Goal: Entertainment & Leisure: Consume media (video, audio)

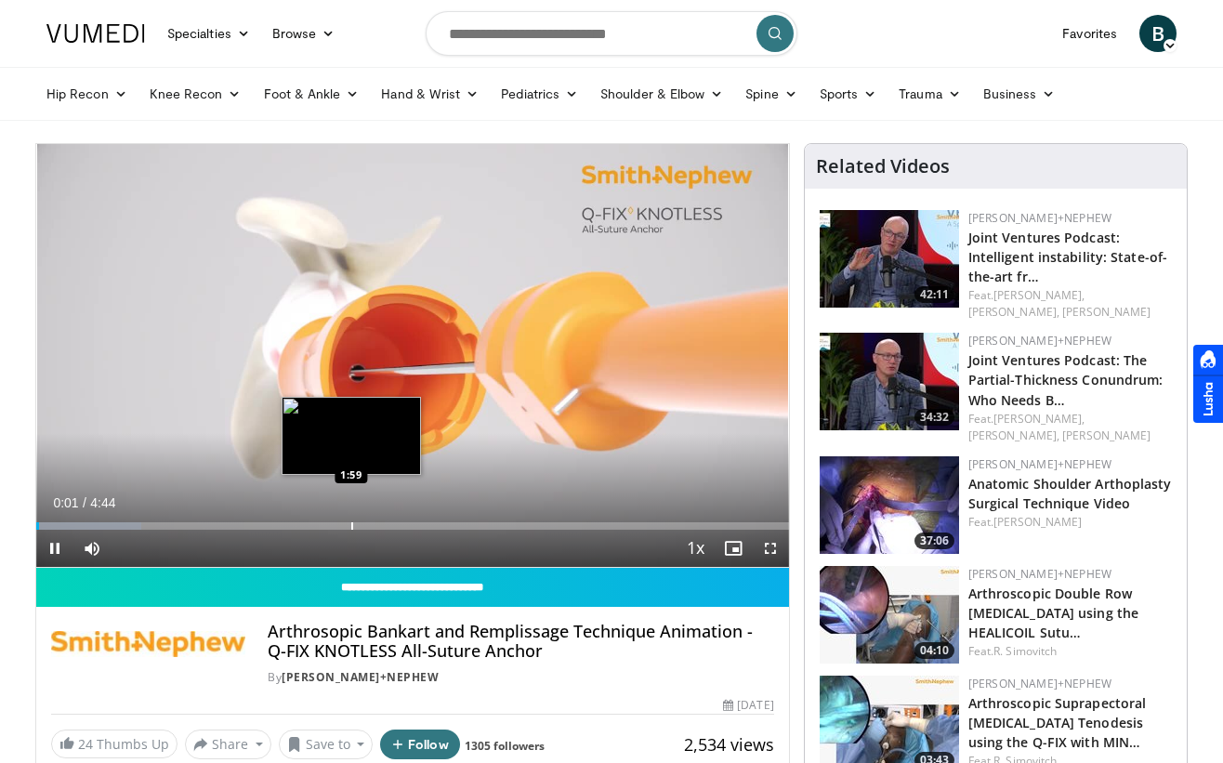
click at [351, 528] on div "Progress Bar" at bounding box center [352, 525] width 2 height 7
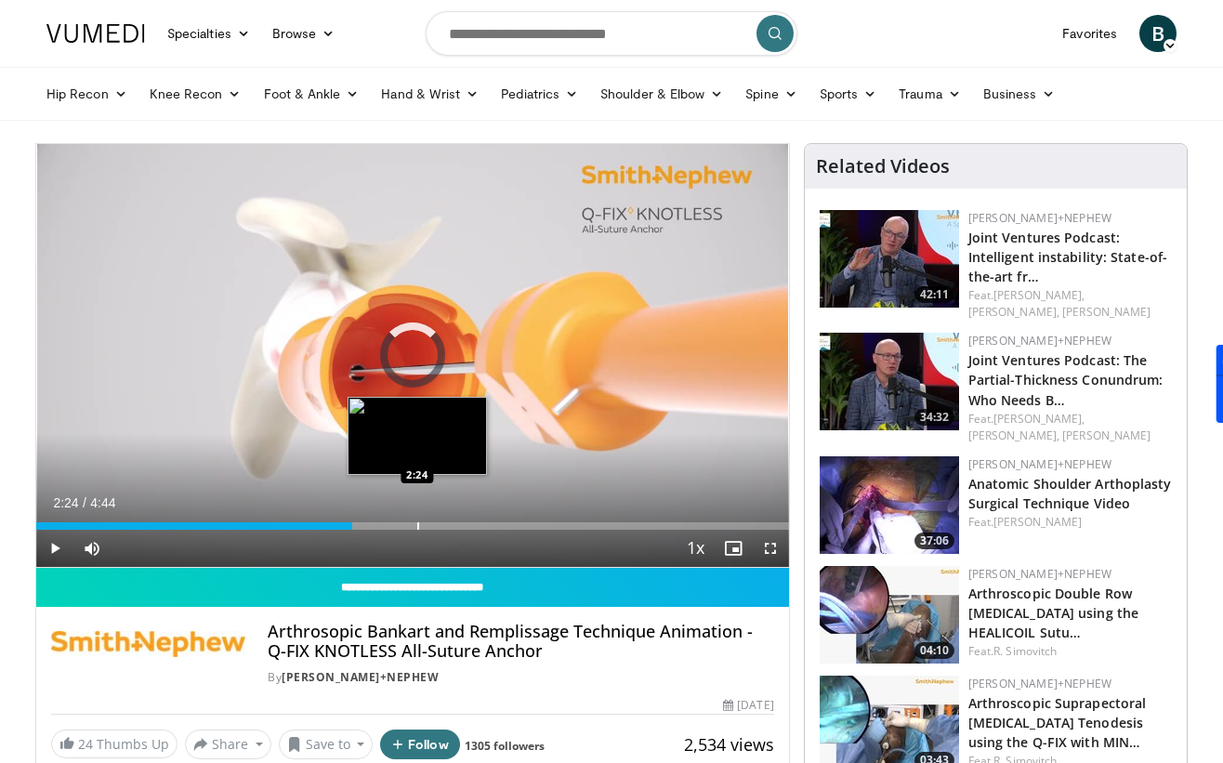
click at [417, 522] on div "Progress Bar" at bounding box center [418, 525] width 2 height 7
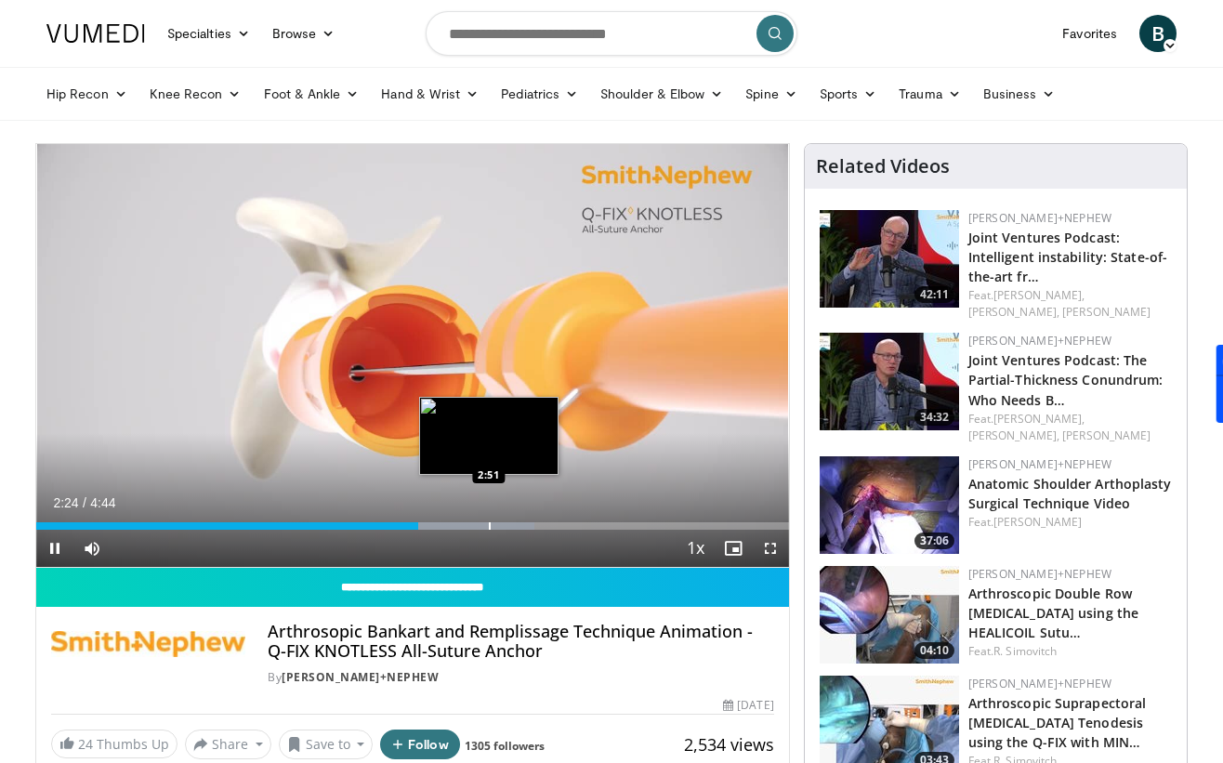
click at [489, 522] on div "Progress Bar" at bounding box center [490, 525] width 2 height 7
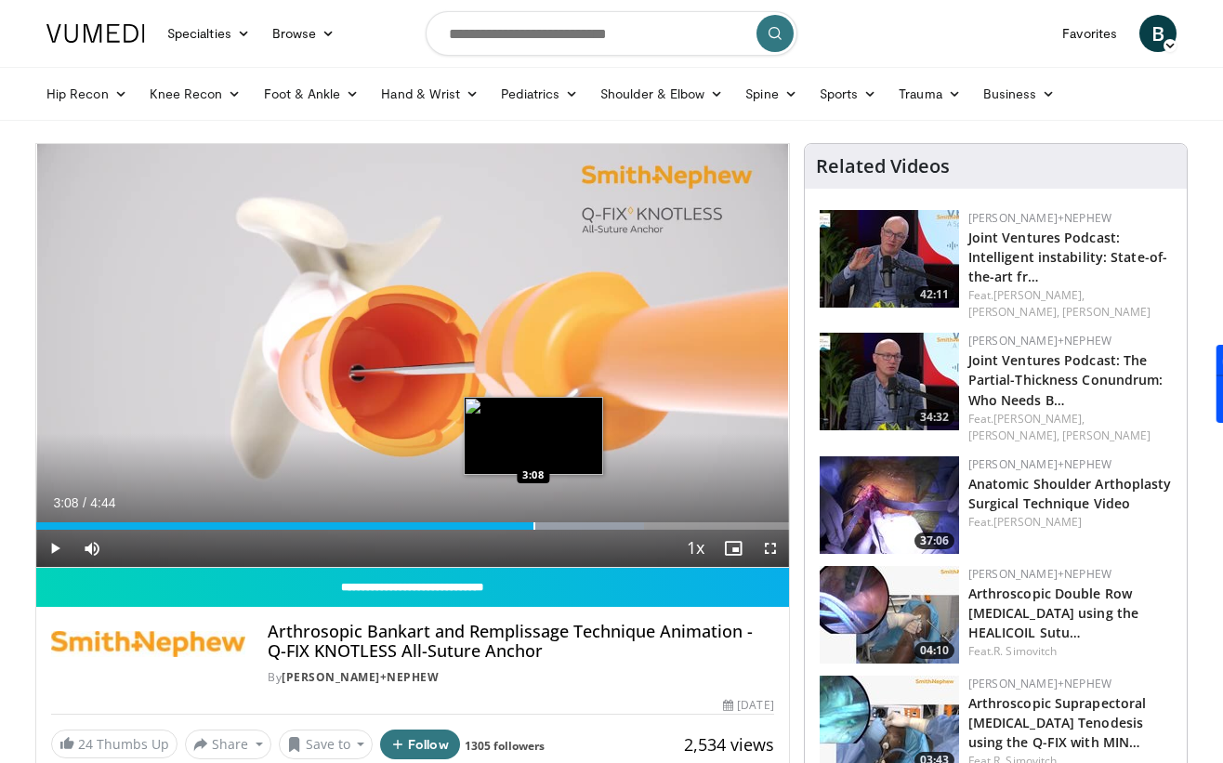
click at [534, 522] on div "Progress Bar" at bounding box center [535, 525] width 2 height 7
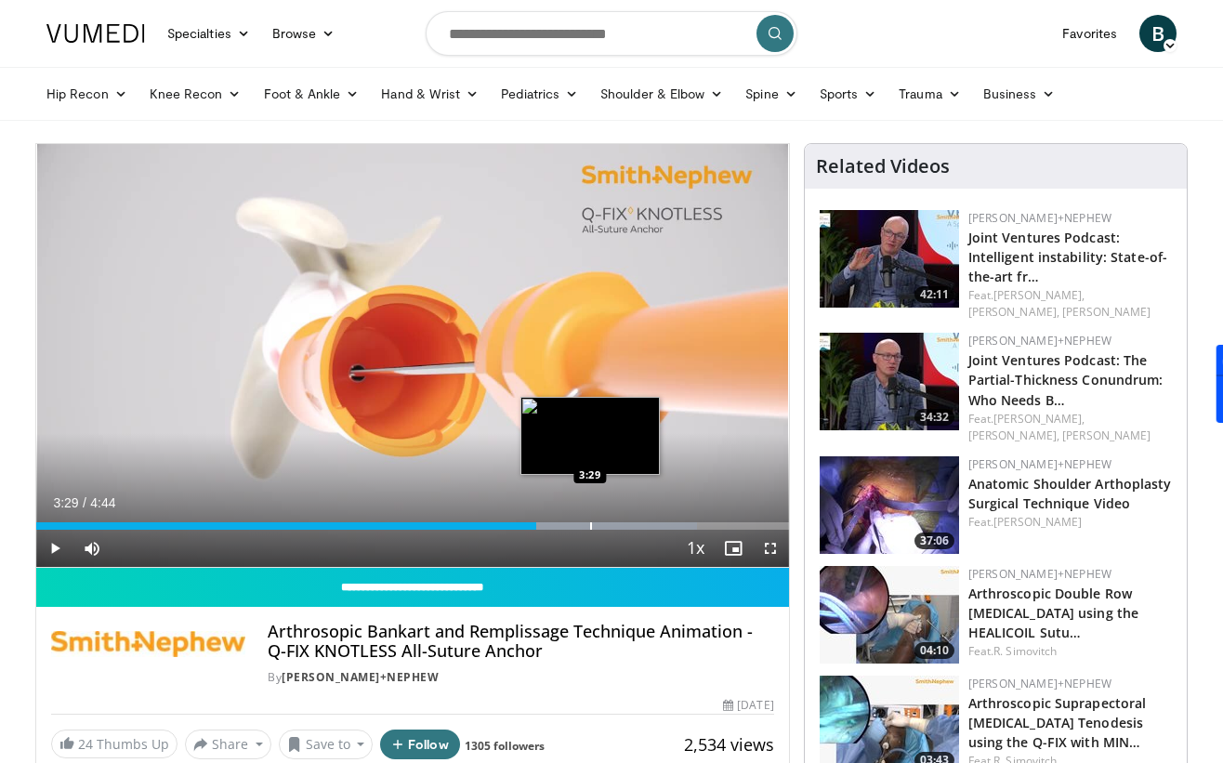
click at [589, 517] on div "Loaded : 87.79% 3:09 3:29" at bounding box center [412, 521] width 753 height 18
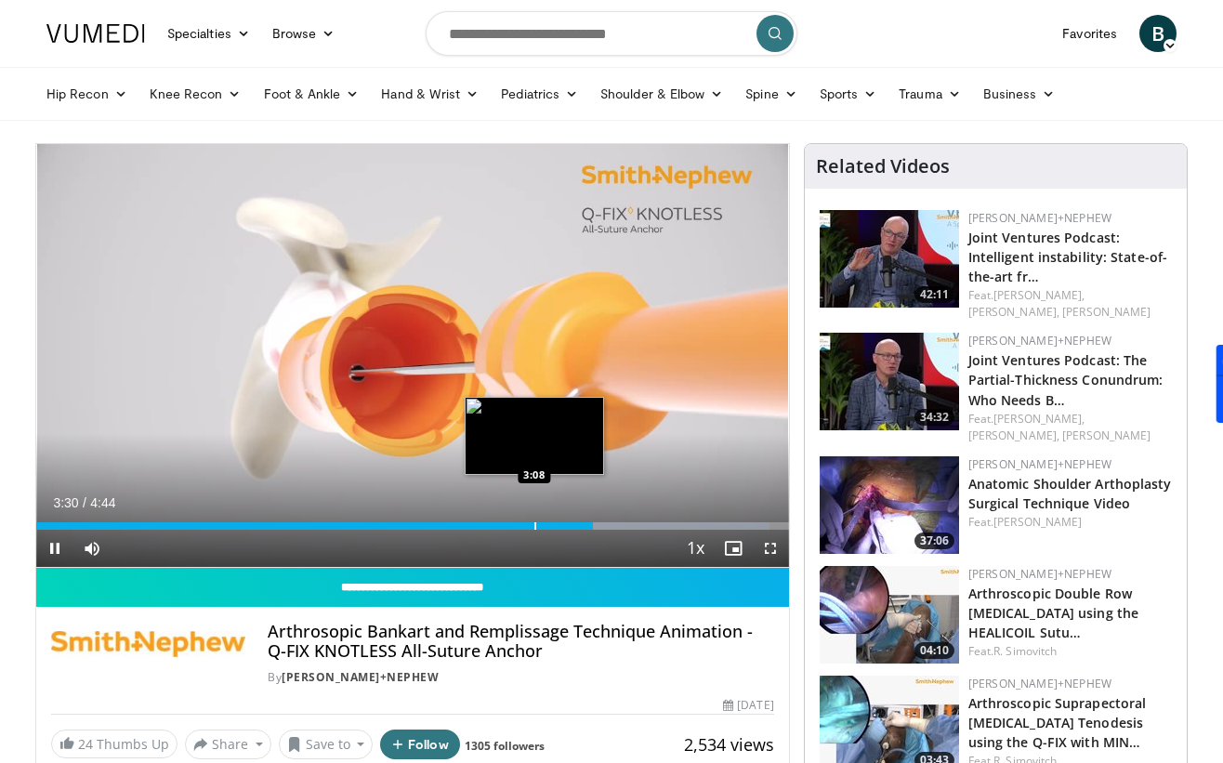
click at [533, 521] on div "Loaded : 97.51% 3:30 3:08" at bounding box center [412, 521] width 753 height 18
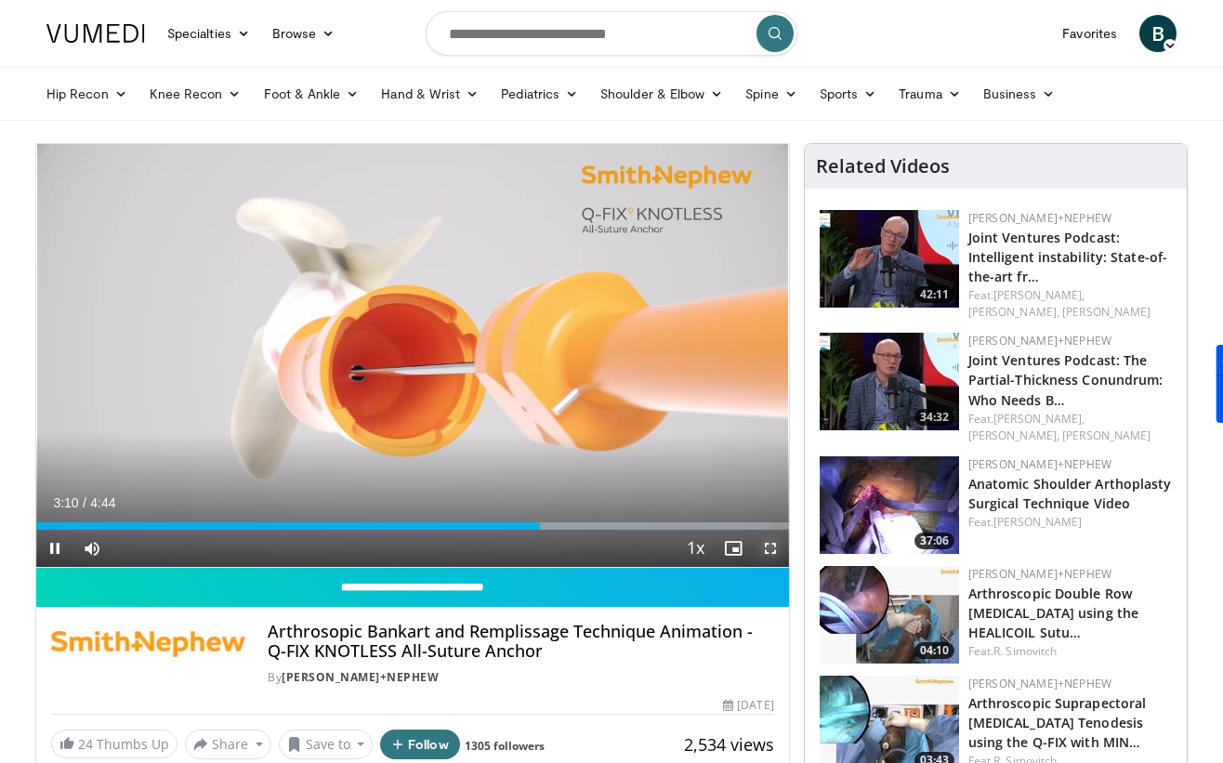
click at [778, 551] on span "Video Player" at bounding box center [770, 548] width 37 height 37
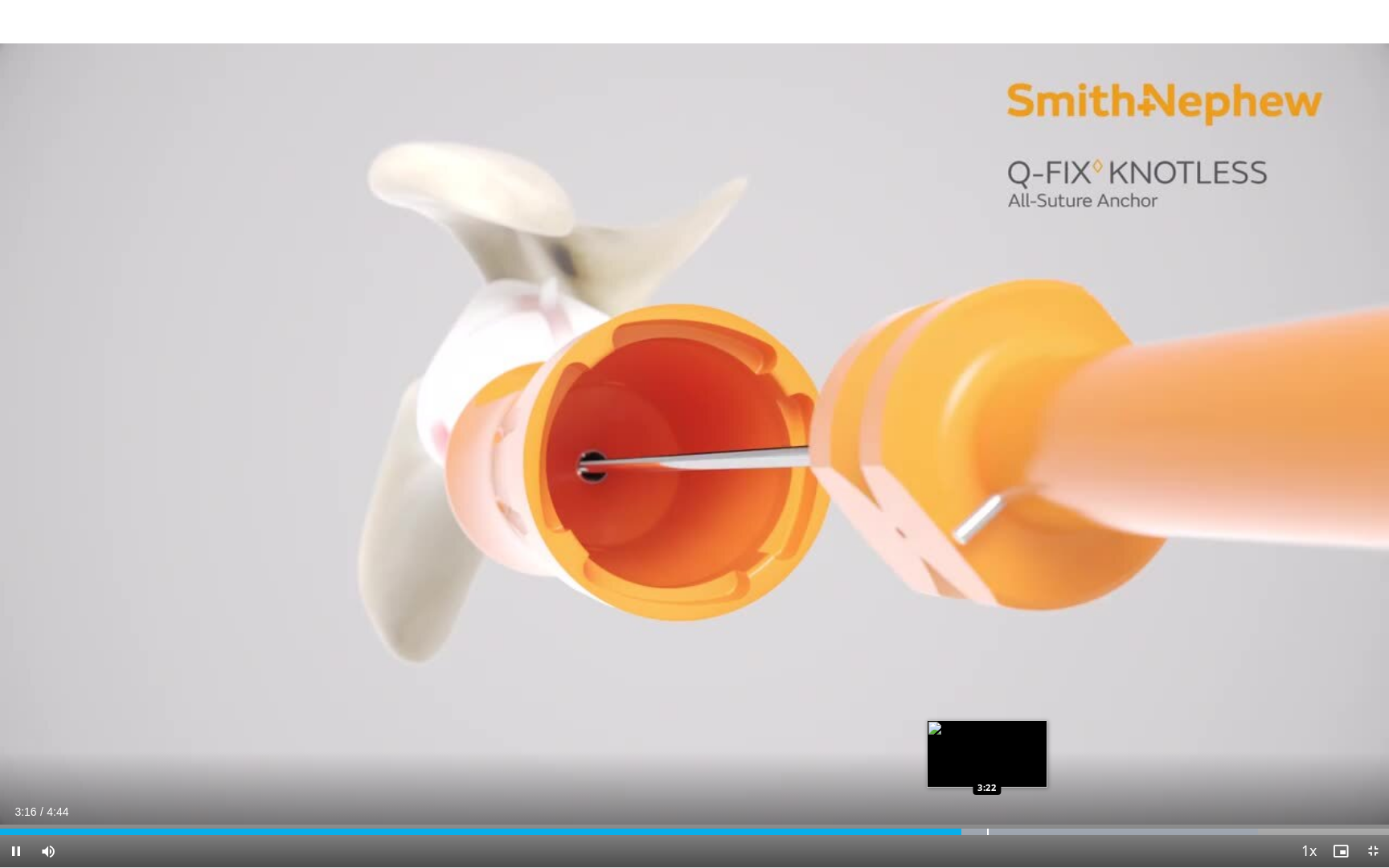
click at [987, 659] on div "Loaded : 90.55% 3:17 3:22" at bounding box center [694, 827] width 1389 height 16
click at [1012, 659] on div "Loaded : 90.55% 3:22 3:25" at bounding box center [694, 827] width 1389 height 16
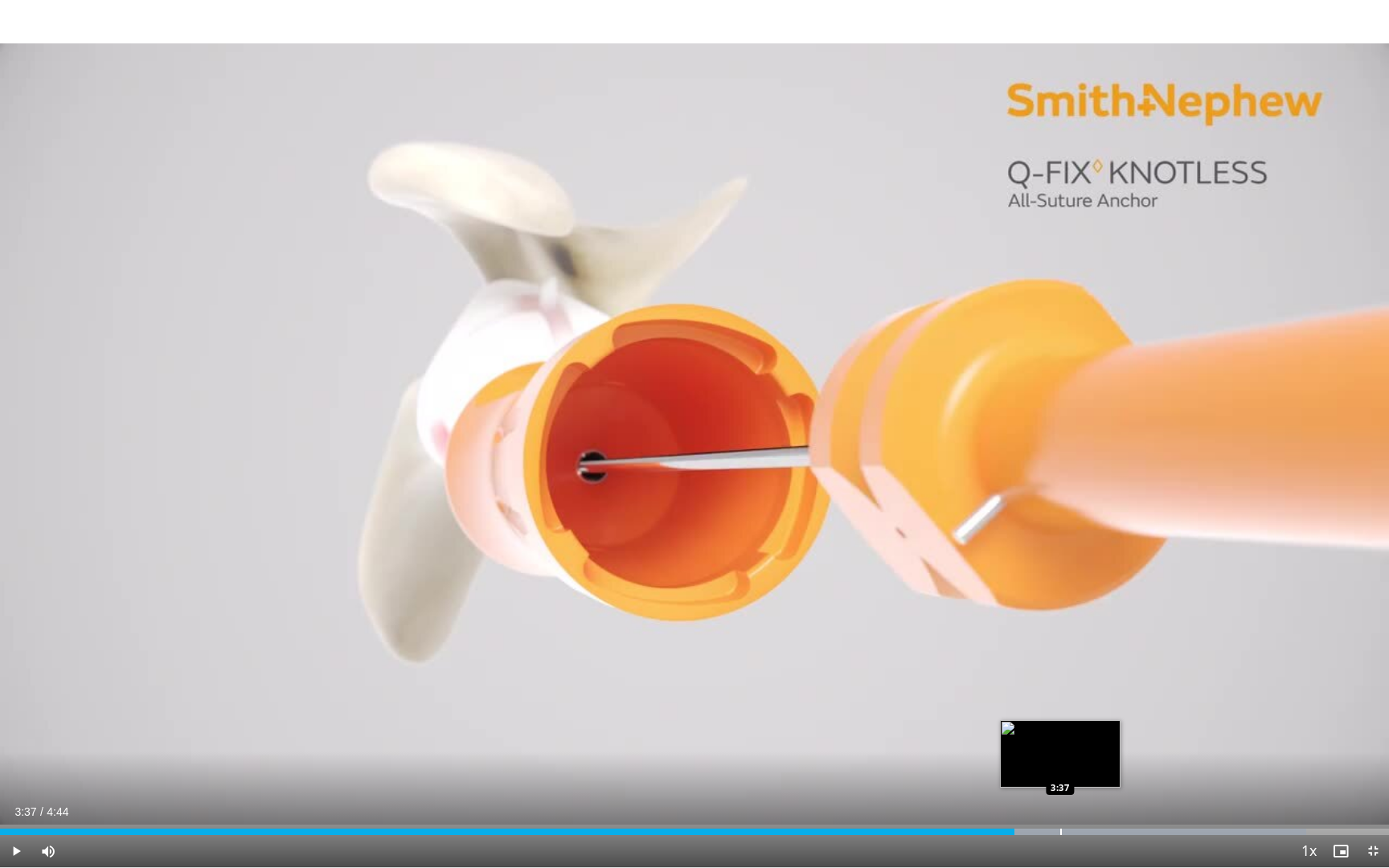
click at [1058, 659] on div "Loaded : 94.03% 3:27 3:37" at bounding box center [694, 827] width 1389 height 16
click at [1058, 659] on div "Progress Bar" at bounding box center [1107, 831] width 2 height 6
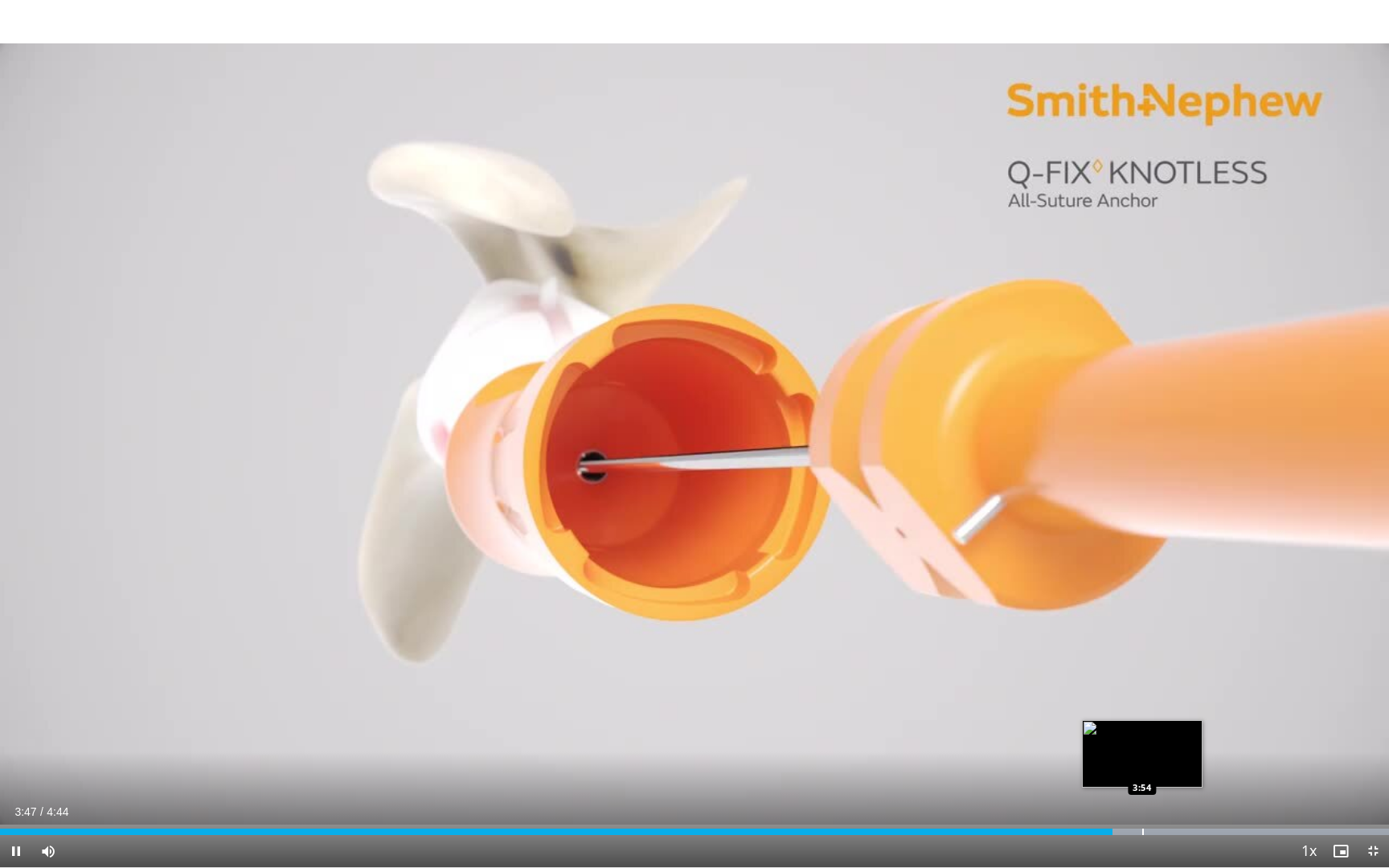
click at [1058, 659] on div "Loaded : 100.00% 3:48 3:54" at bounding box center [694, 827] width 1389 height 16
click at [1058, 659] on div "Loaded : 100.00% 3:56 4:04" at bounding box center [694, 827] width 1389 height 16
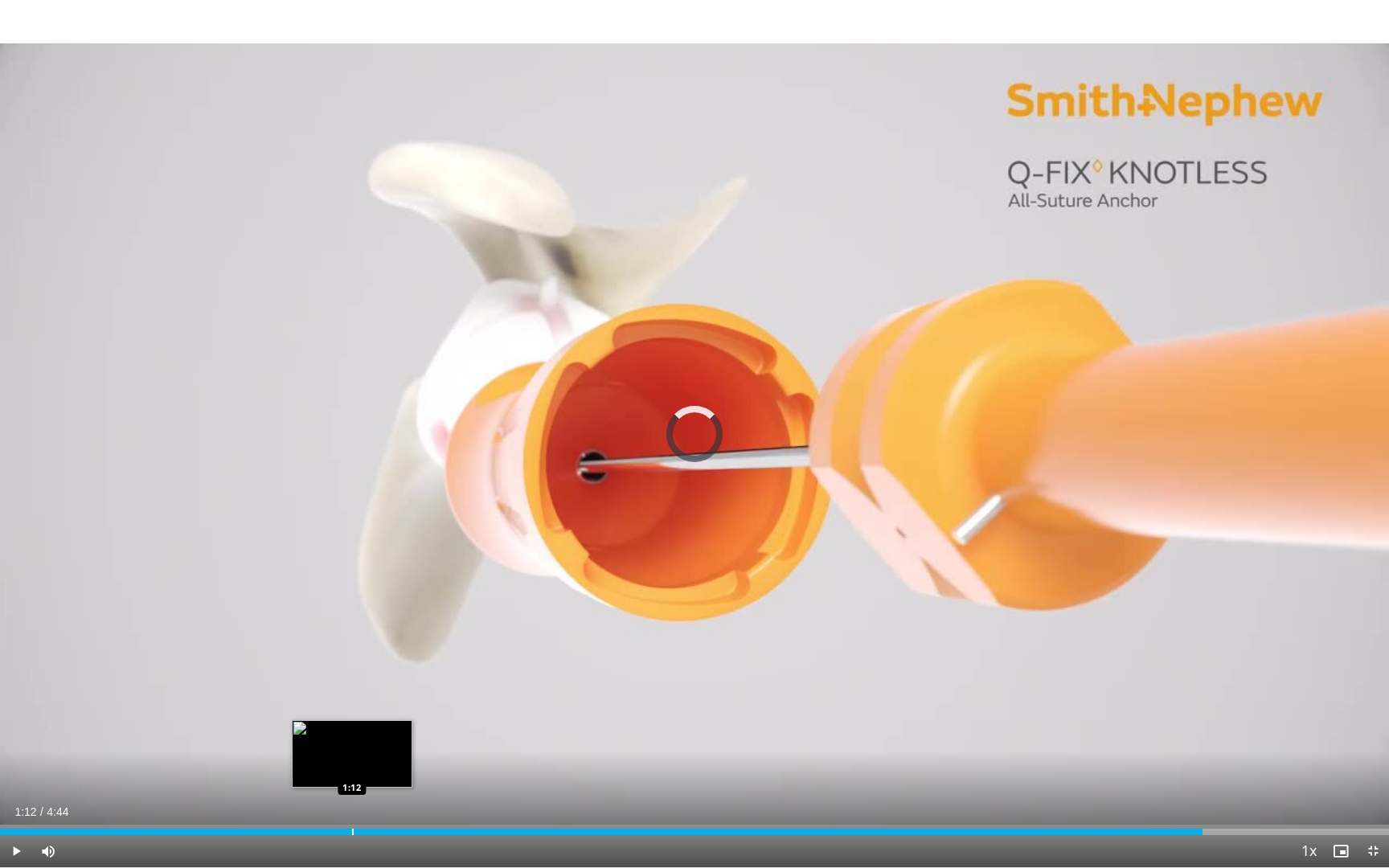
click at [351, 659] on div "Loaded : 0.00% 4:06 1:12" at bounding box center [694, 827] width 1389 height 16
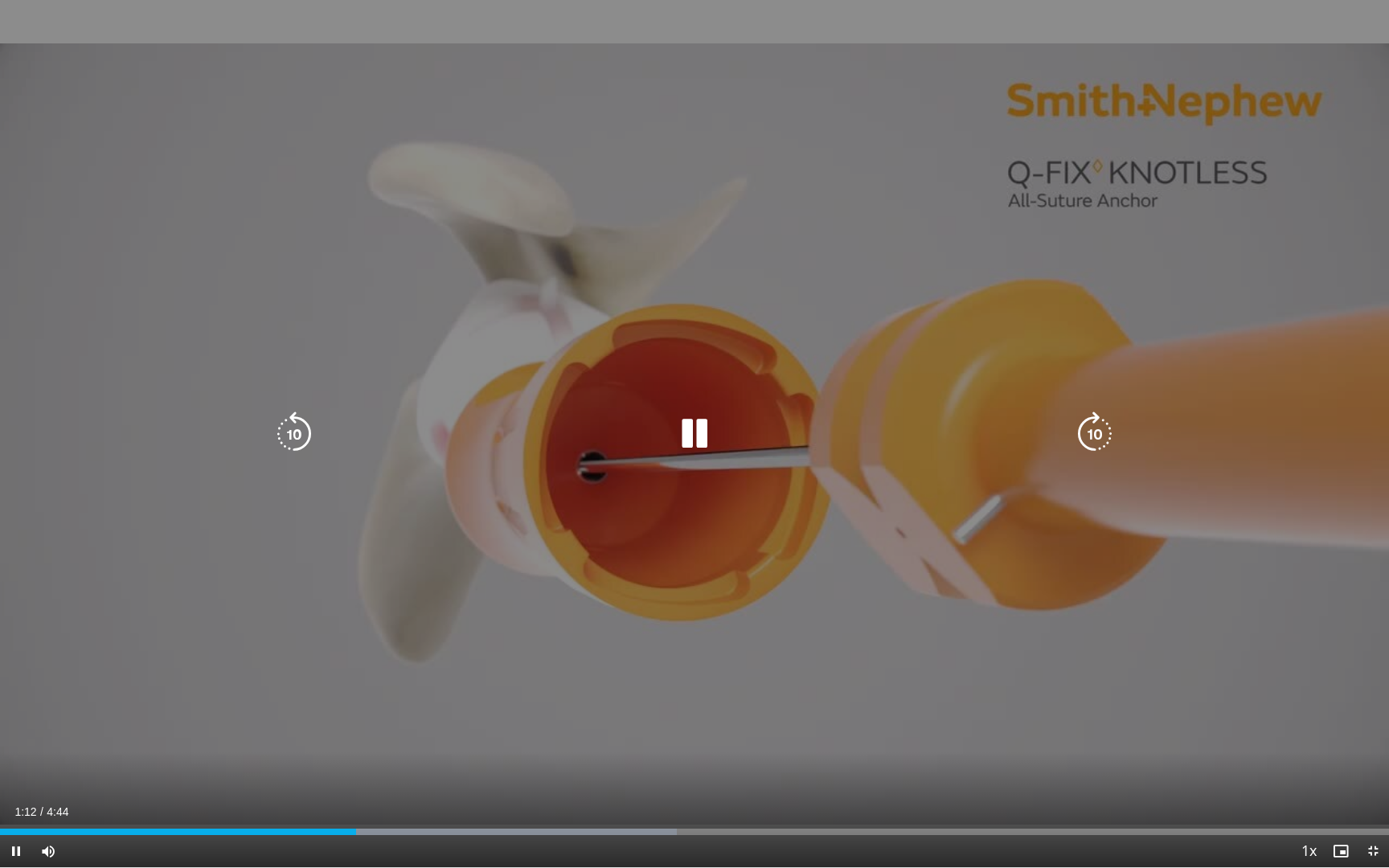
click at [330, 659] on video-js "**********" at bounding box center [694, 434] width 1389 height 868
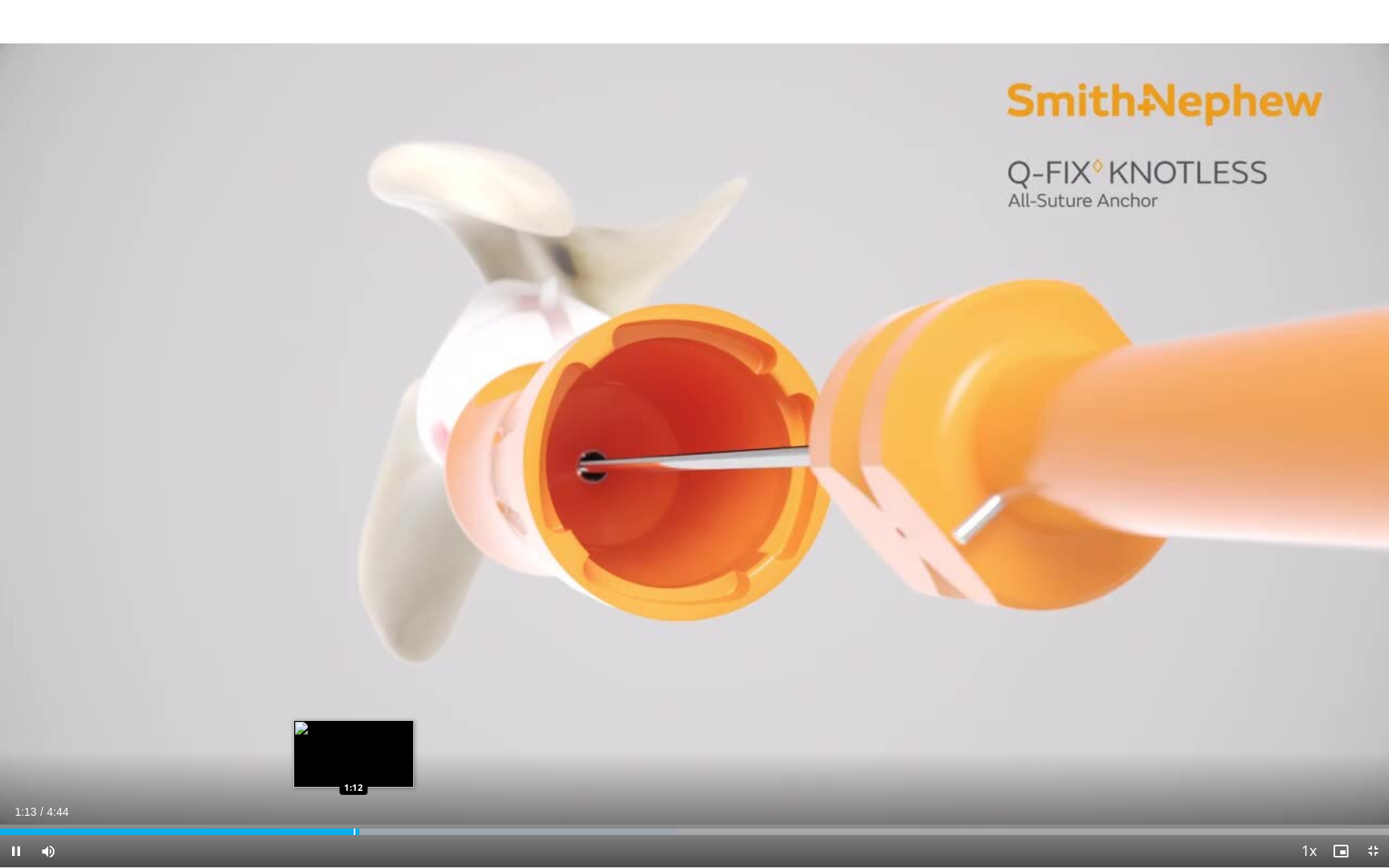
click at [344, 659] on div "1:13" at bounding box center [180, 831] width 360 height 6
click at [347, 659] on div "Progress Bar" at bounding box center [347, 831] width 2 height 6
click at [358, 659] on div "Progress Bar" at bounding box center [357, 831] width 2 height 6
click at [346, 659] on div "Loaded : 48.74% 1:10 1:10" at bounding box center [694, 831] width 1389 height 6
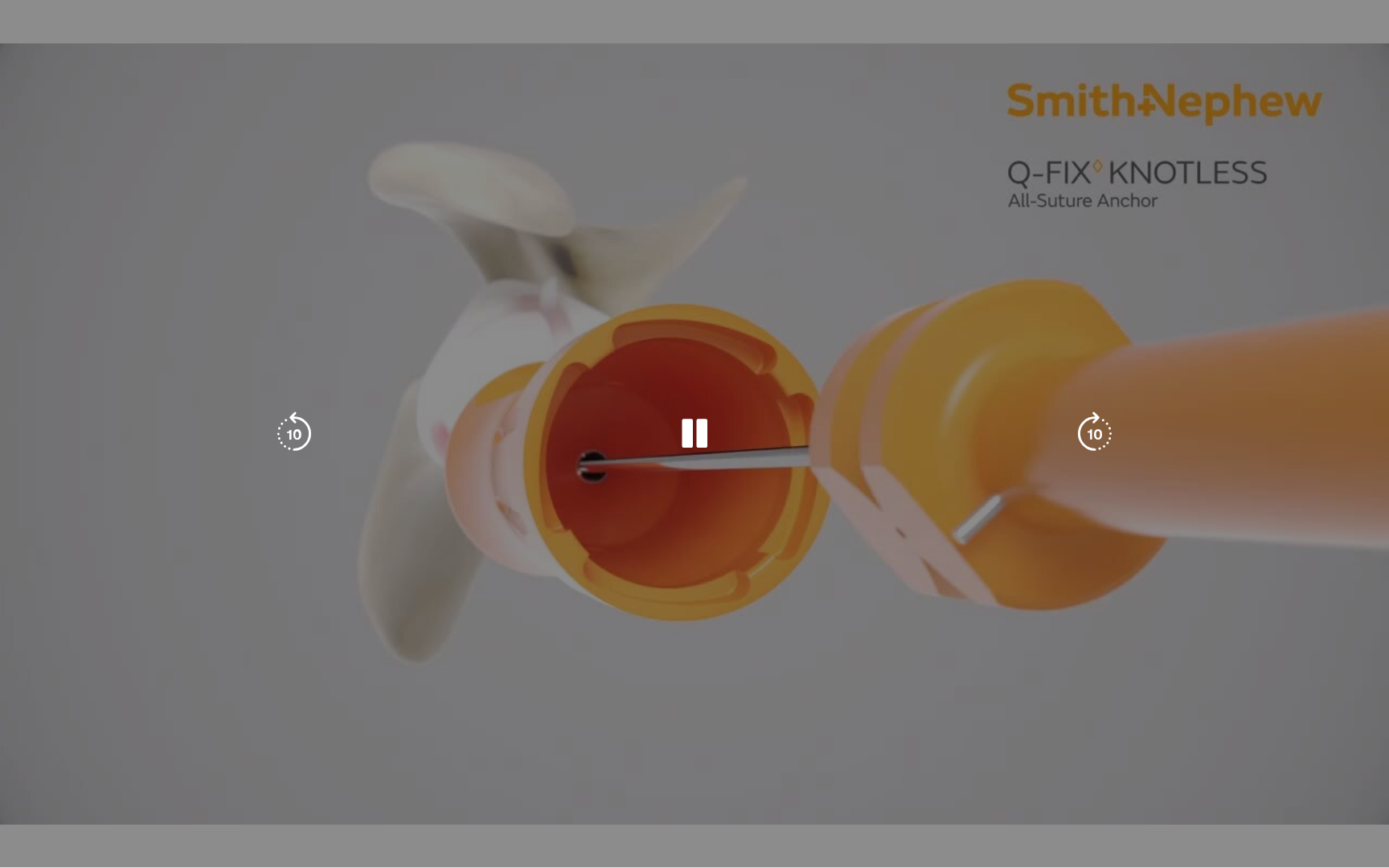
click at [358, 659] on video-js "**********" at bounding box center [694, 434] width 1389 height 868
click at [358, 659] on div "10 seconds Tap to unmute" at bounding box center [694, 433] width 1389 height 867
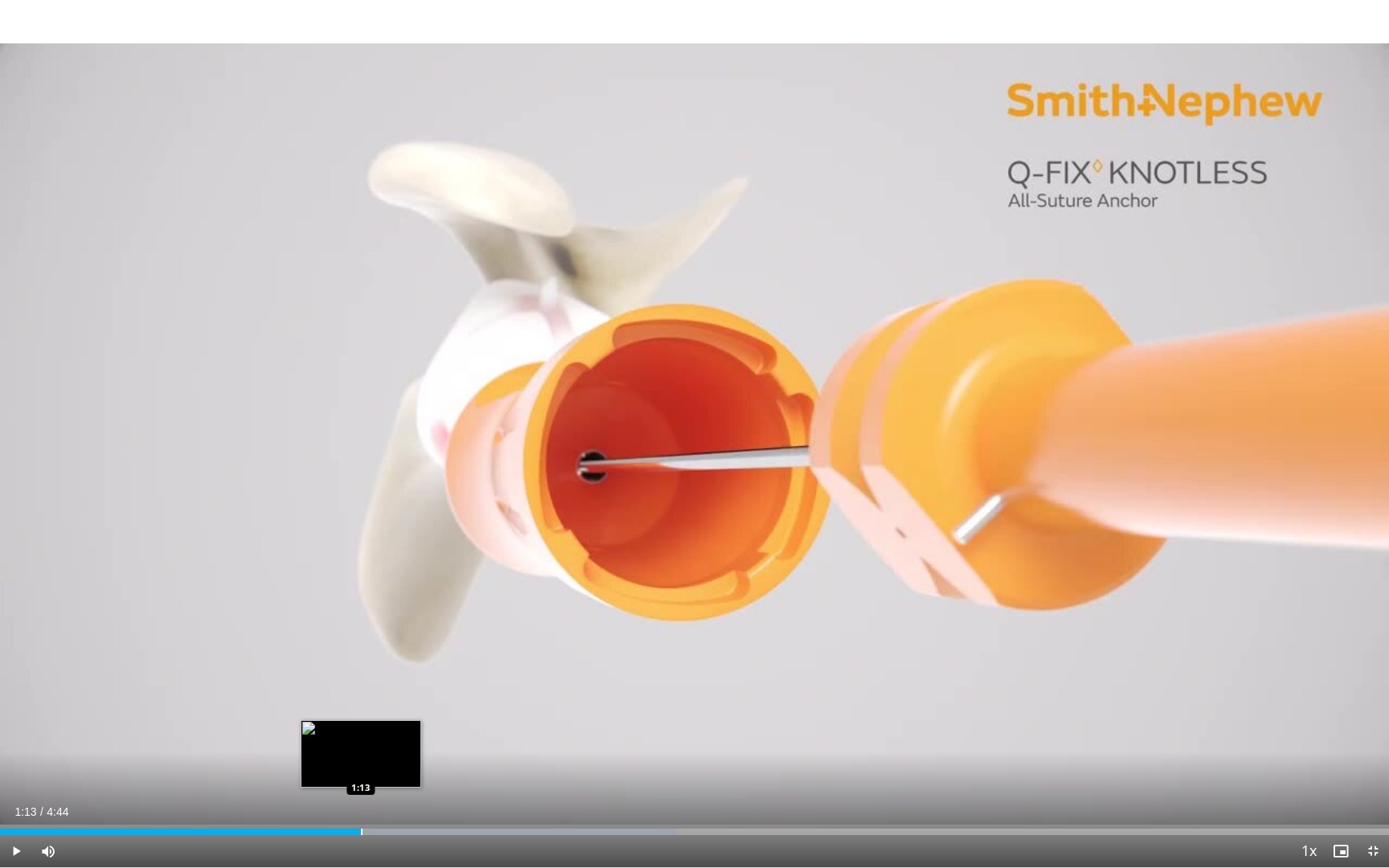
click at [361, 659] on div "Progress Bar" at bounding box center [362, 831] width 2 height 6
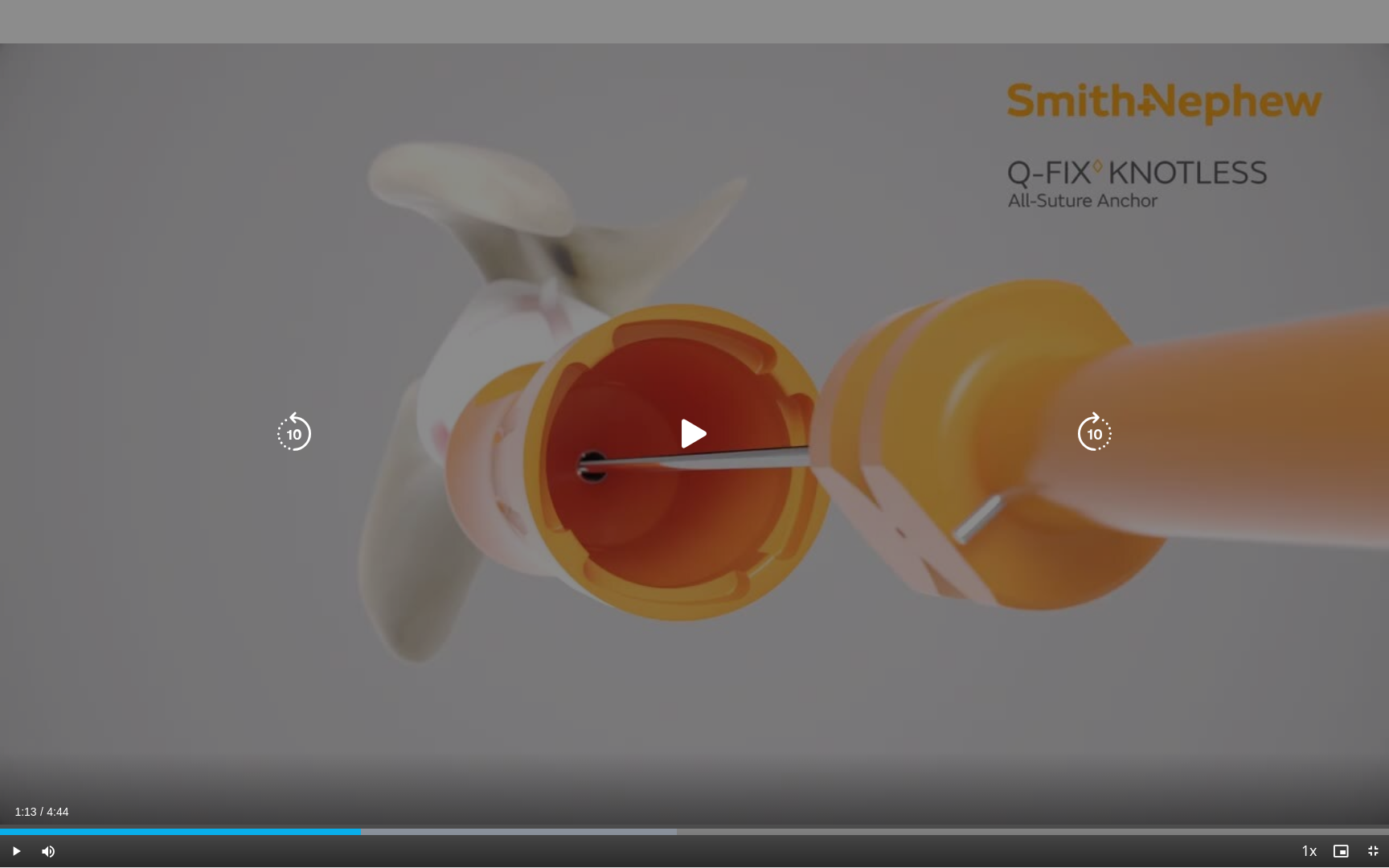
click at [423, 659] on div "10 seconds Tap to unmute" at bounding box center [694, 433] width 1389 height 867
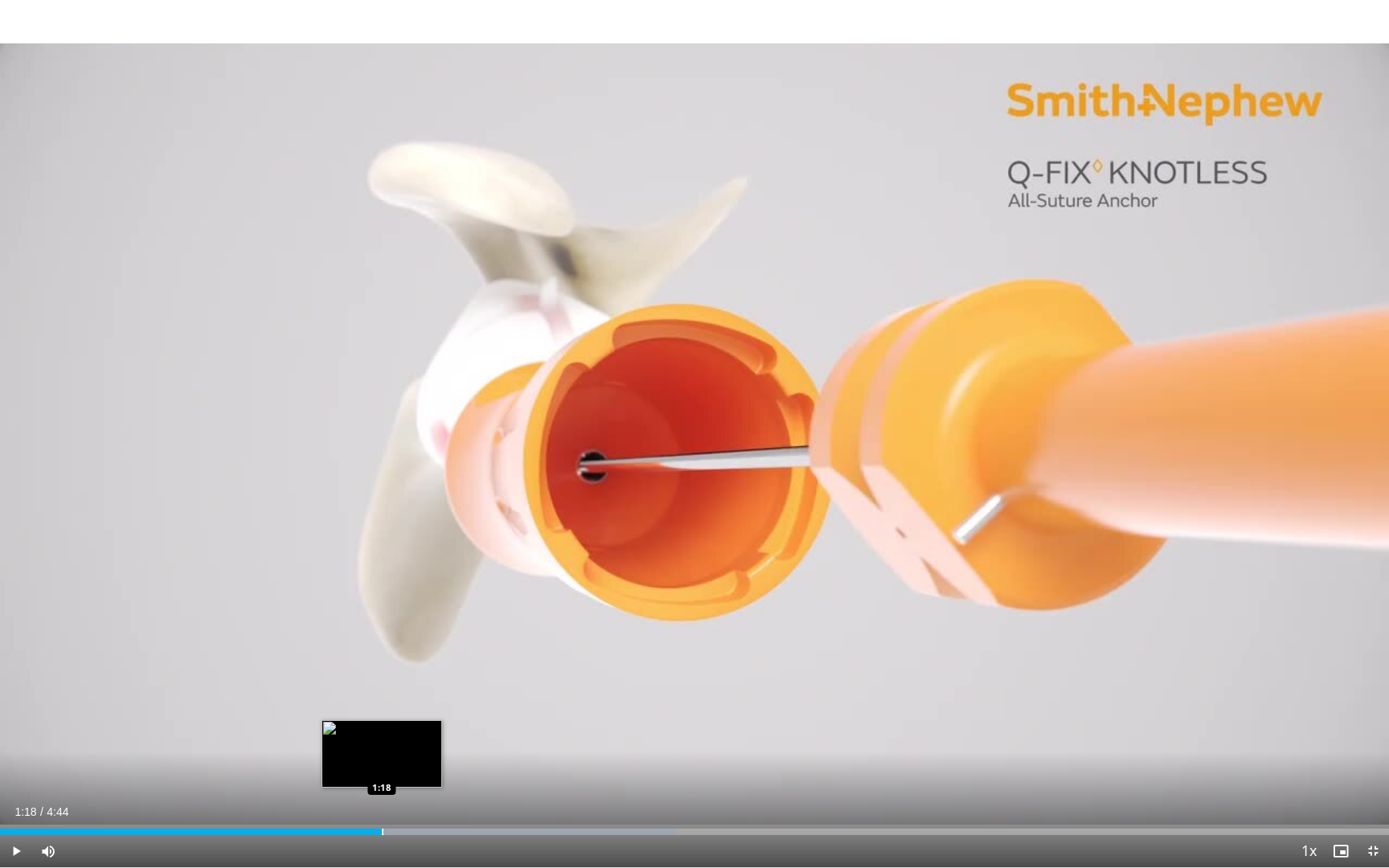
click at [382, 659] on div "Progress Bar" at bounding box center [383, 831] width 2 height 6
click at [394, 659] on div "Loaded : 48.74% 1:20 1:20" at bounding box center [694, 827] width 1389 height 16
click at [399, 659] on div "Loaded : 48.74% 1:21 1:21" at bounding box center [694, 827] width 1389 height 16
click at [412, 659] on div "Progress Bar" at bounding box center [413, 831] width 2 height 6
click at [419, 659] on div "Progress Bar" at bounding box center [420, 831] width 2 height 6
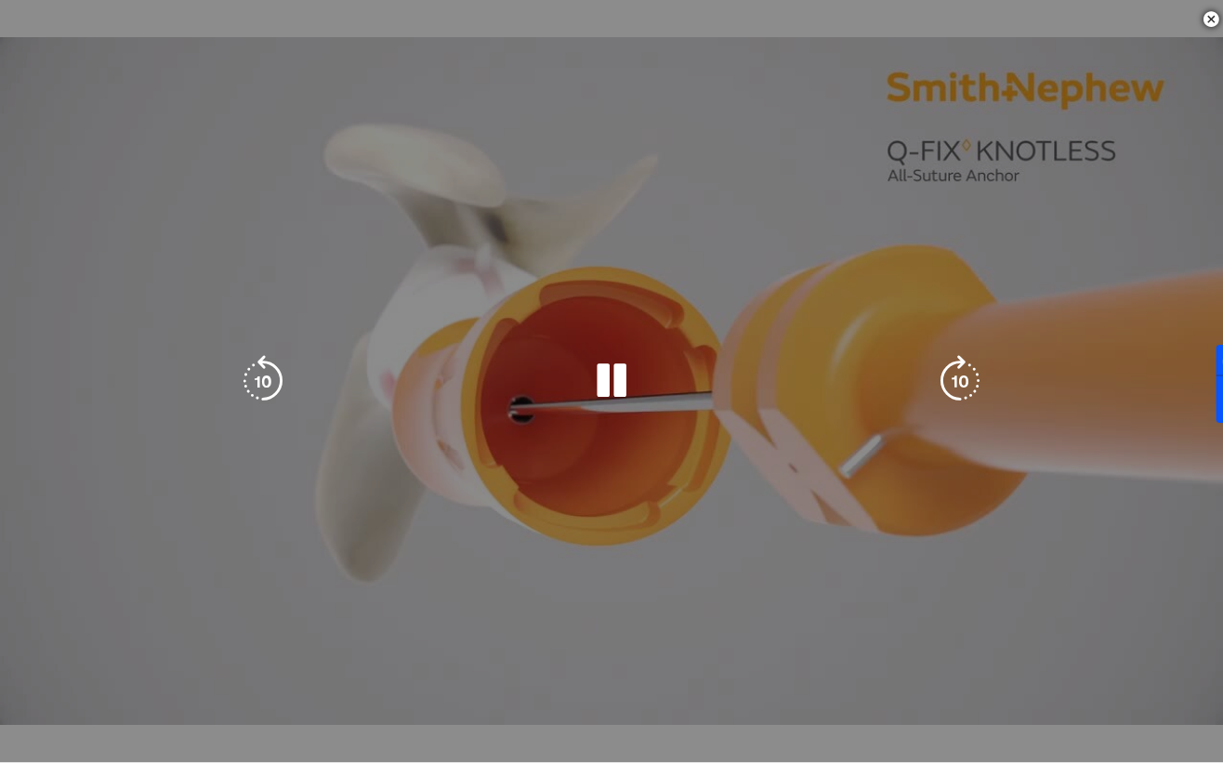
scroll to position [786, 0]
